Goal: Transaction & Acquisition: Purchase product/service

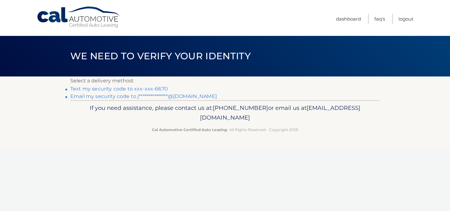
click at [120, 89] on link "Text my security code to xxx-xxx-6670" at bounding box center [119, 89] width 98 height 6
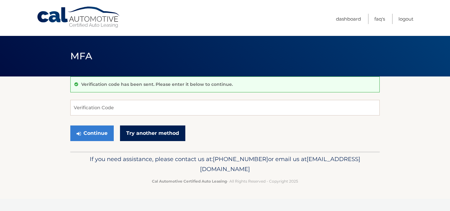
click at [145, 129] on link "Try another method" at bounding box center [152, 134] width 65 height 16
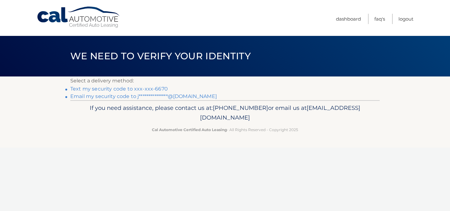
click at [124, 98] on link "**********" at bounding box center [143, 96] width 147 height 6
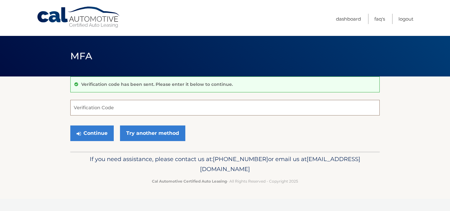
click at [122, 109] on input "Verification Code" at bounding box center [225, 108] width 310 height 16
click at [119, 110] on input "Verification Code" at bounding box center [225, 108] width 310 height 16
type input "813699"
click at [94, 138] on button "Continue" at bounding box center [91, 134] width 43 height 16
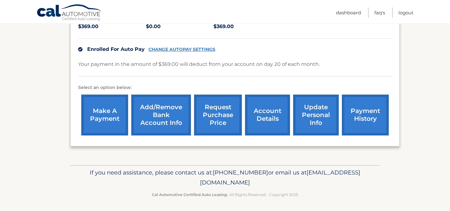
scroll to position [153, 0]
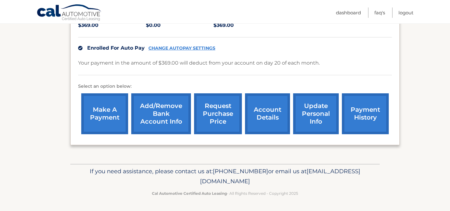
click at [108, 123] on link "make a payment" at bounding box center [104, 113] width 47 height 41
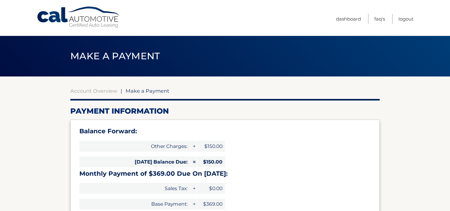
select select "NTQ1ZjRkM2MtMGU4Zi00Nzg1LWEwMDYtNTlhMTMyMjA4NDJm"
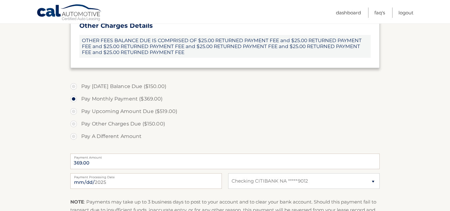
scroll to position [208, 0]
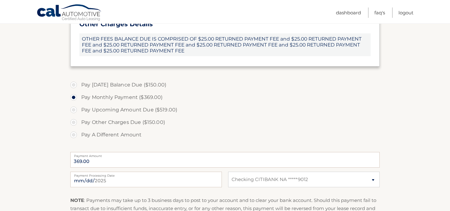
click at [73, 136] on label "Pay A Different Amount" at bounding box center [225, 135] width 310 height 13
click at [73, 136] on input "Pay A Different Amount" at bounding box center [76, 134] width 6 height 10
radio input "true"
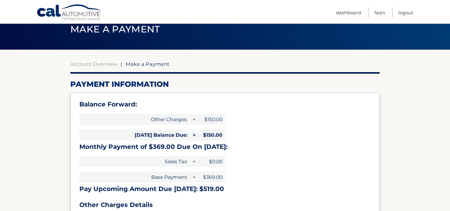
scroll to position [0, 0]
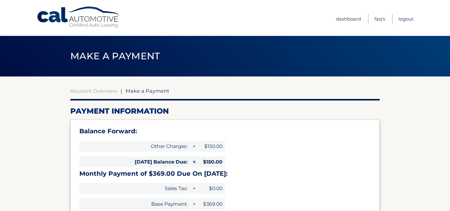
click at [404, 20] on link "Logout" at bounding box center [406, 19] width 15 height 10
